Goal: Information Seeking & Learning: Learn about a topic

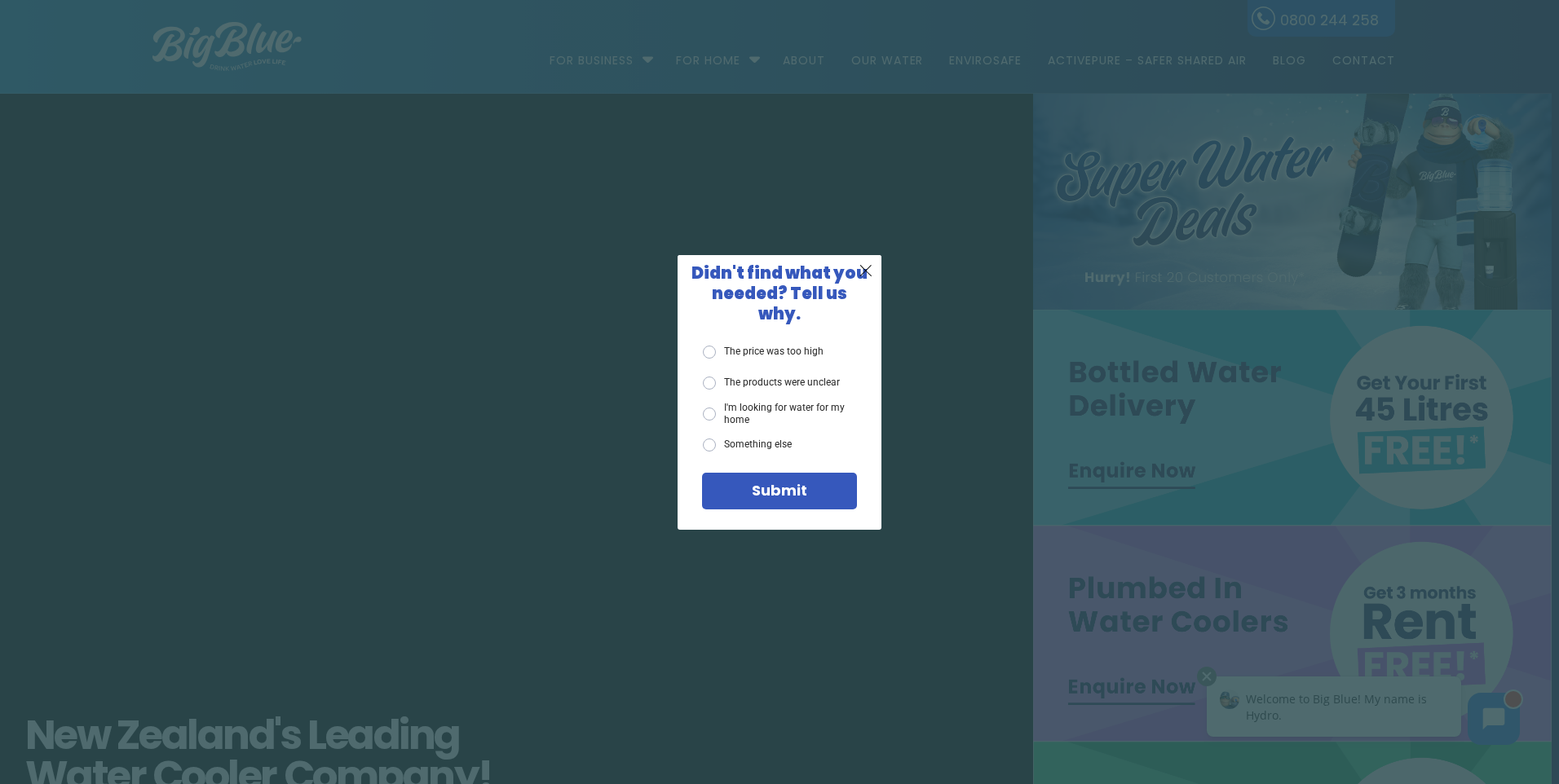
click at [757, 303] on div "X Didn't find what you needed? Tell us why. The price was too high The products…" at bounding box center [780, 392] width 1559 height 784
click at [757, 280] on span "X" at bounding box center [865, 270] width 15 height 21
